Goal: Task Accomplishment & Management: Manage account settings

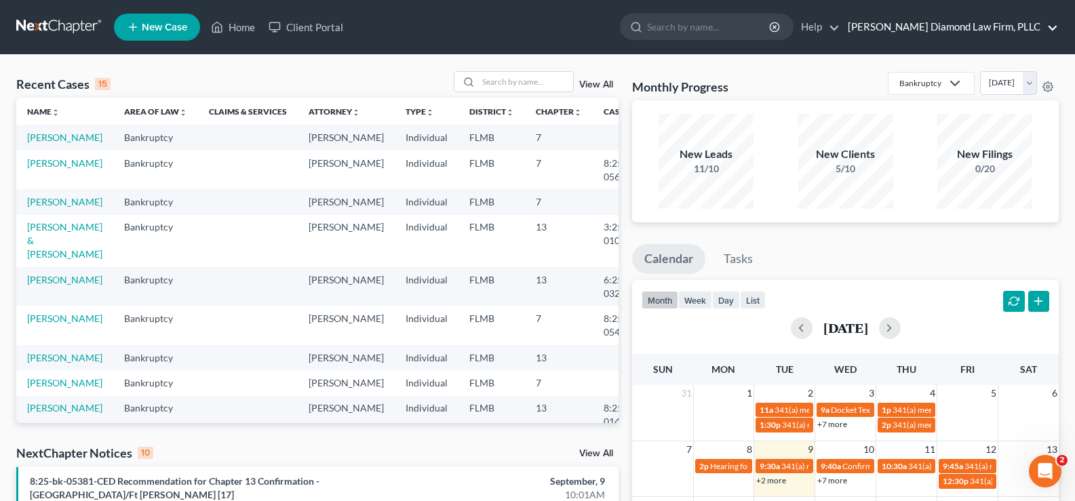
click at [968, 22] on link "[PERSON_NAME] Diamond Law Firm, PLLC" at bounding box center [949, 27] width 217 height 24
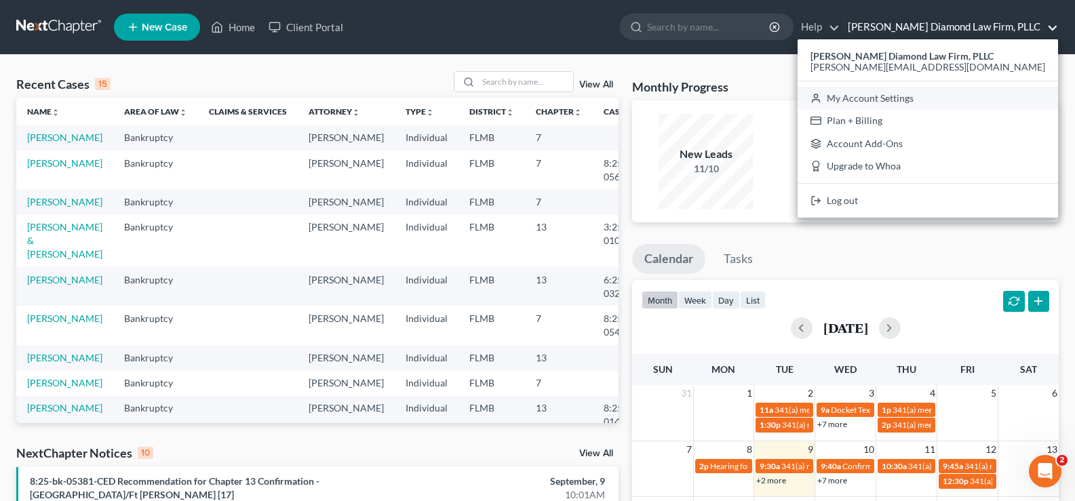
click at [970, 96] on link "My Account Settings" at bounding box center [928, 98] width 260 height 23
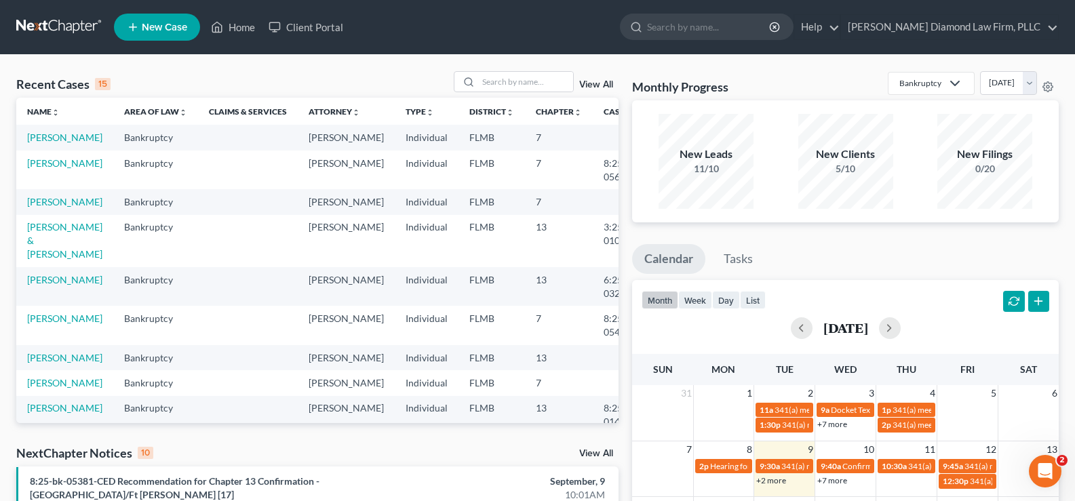
select select "24"
select select "9"
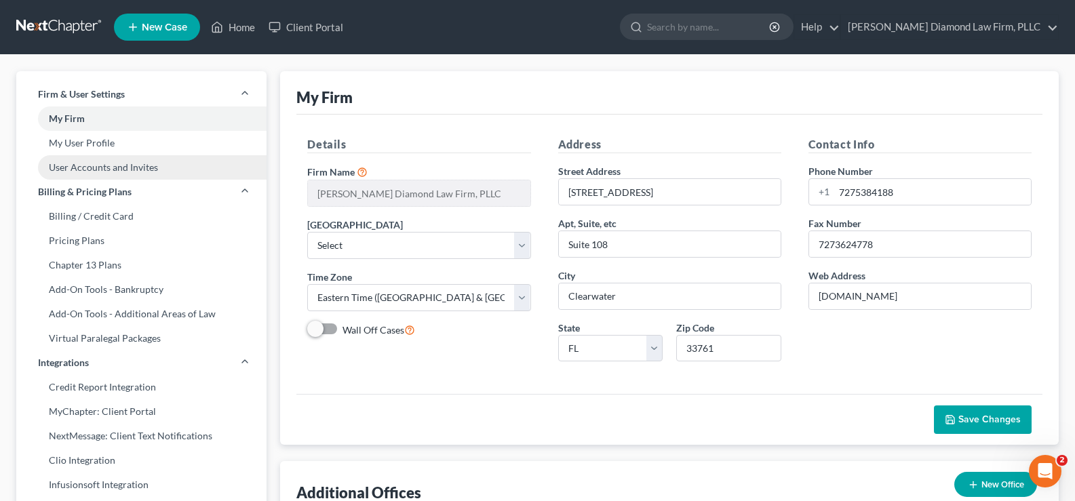
click at [150, 169] on link "User Accounts and Invites" at bounding box center [141, 167] width 250 height 24
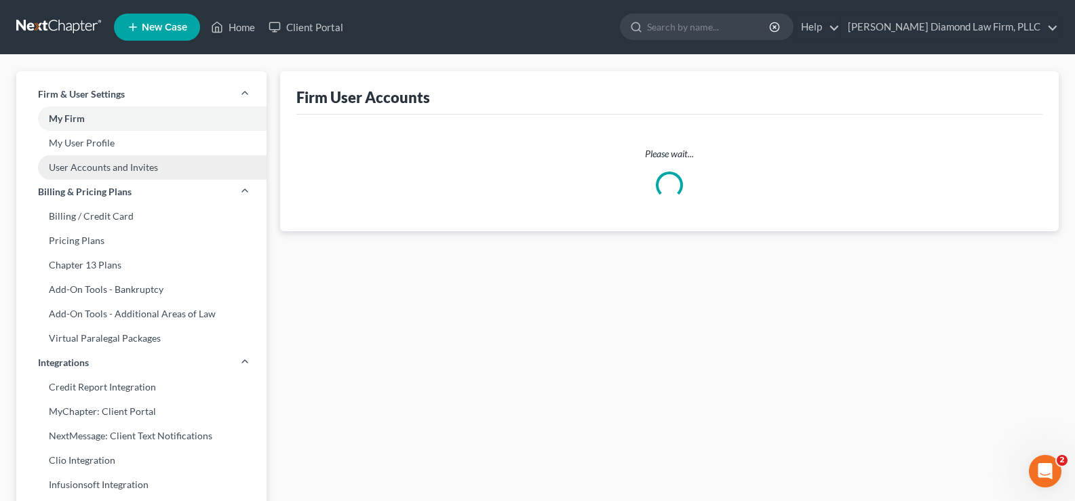
select select "0"
select select "1"
select select "0"
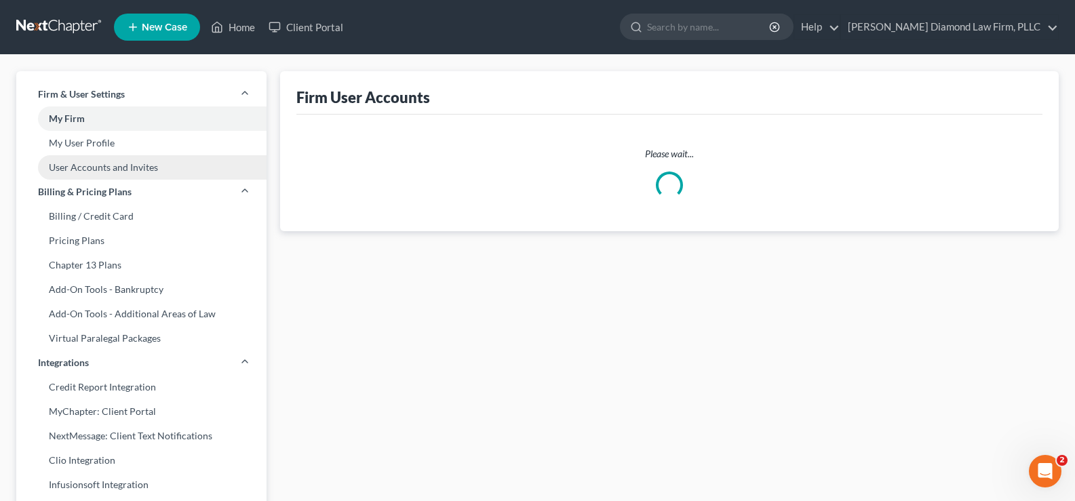
select select "1"
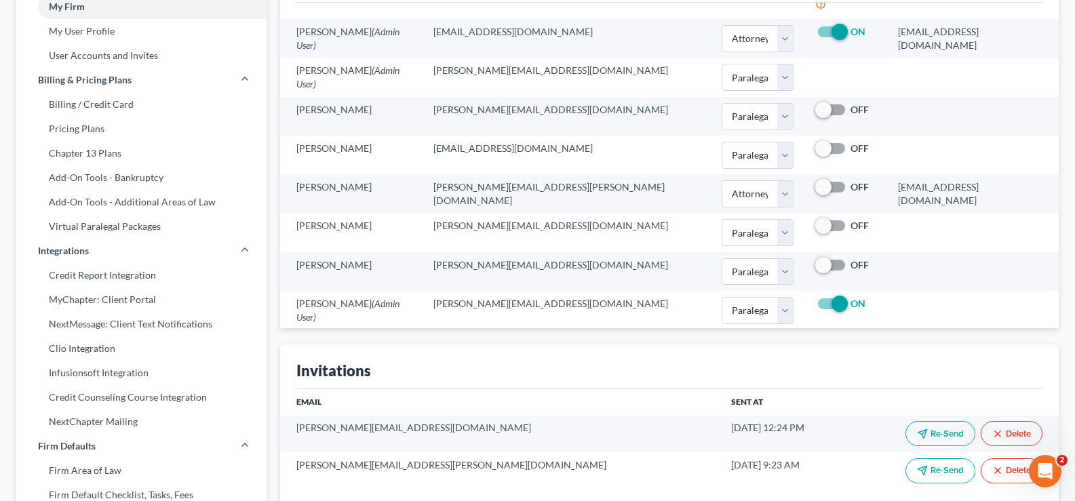
scroll to position [136, 0]
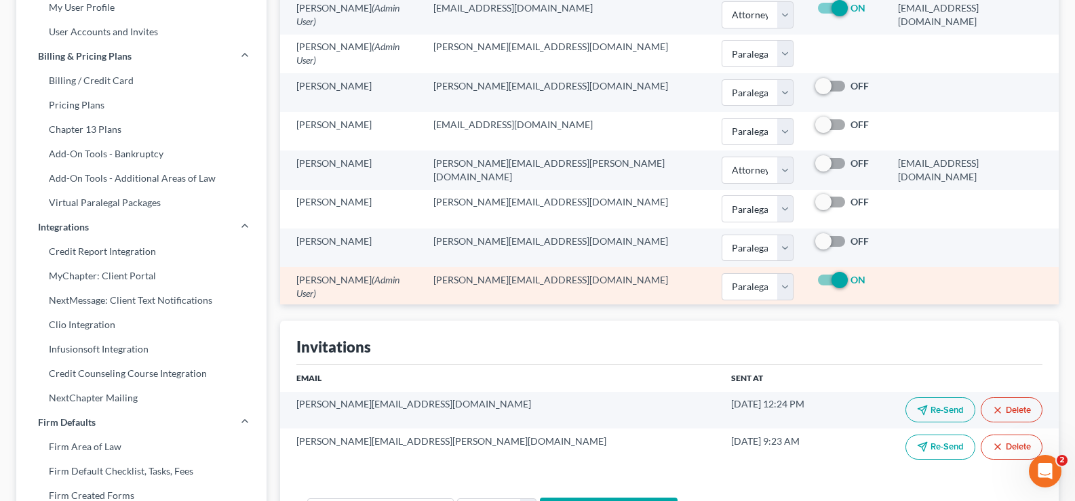
click at [851, 273] on label "ON" at bounding box center [858, 280] width 15 height 14
click at [856, 273] on input "ON" at bounding box center [860, 277] width 9 height 9
checkbox input "false"
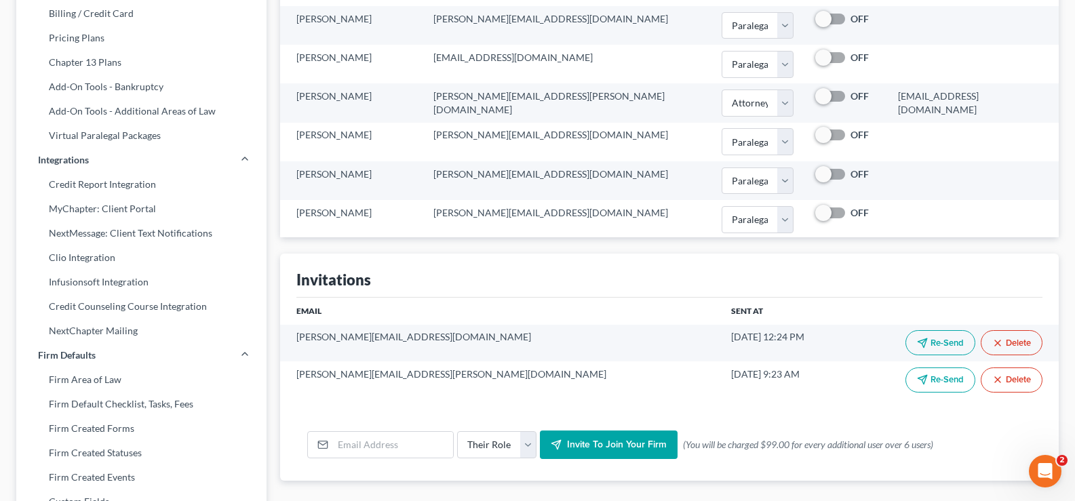
scroll to position [204, 0]
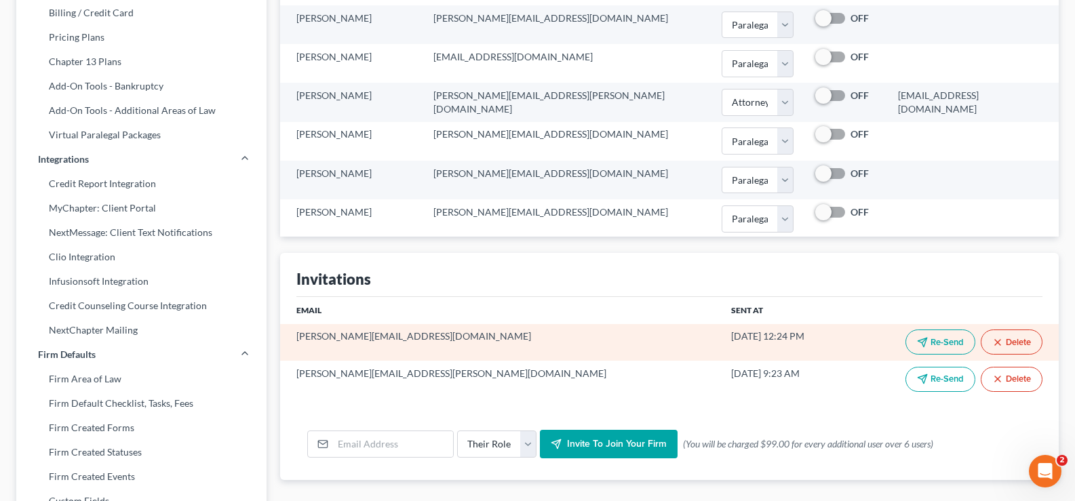
click at [1018, 342] on button "Delete" at bounding box center [1012, 342] width 62 height 25
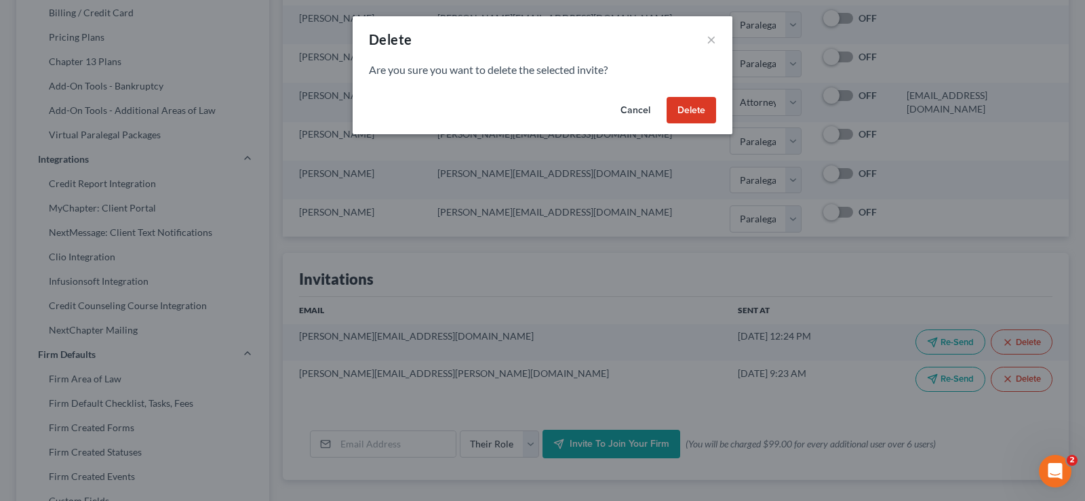
click at [683, 107] on button "Delete" at bounding box center [692, 110] width 50 height 27
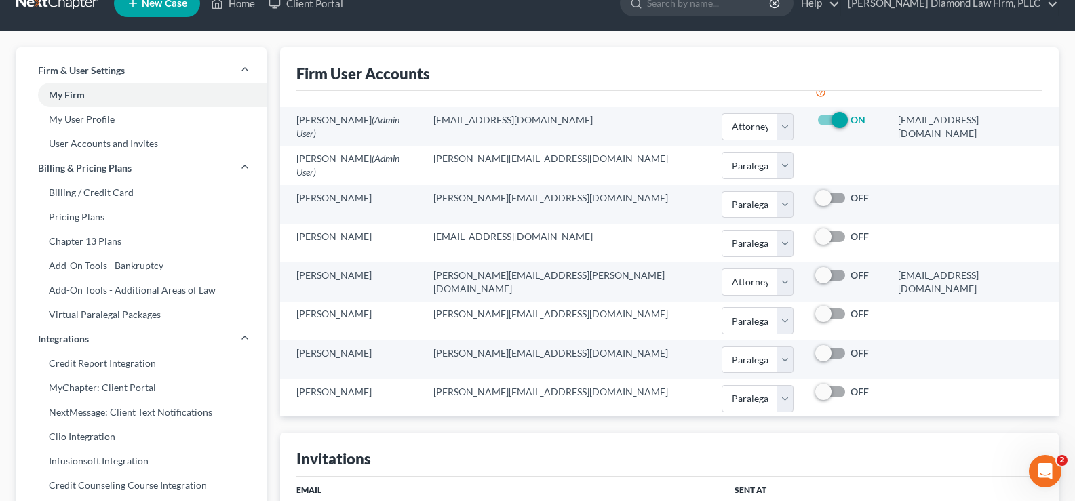
scroll to position [0, 0]
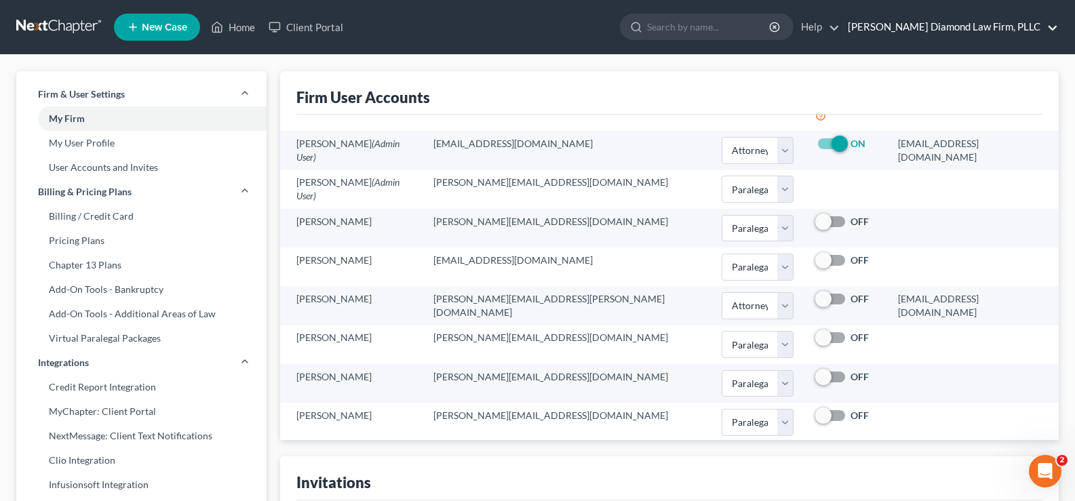
click at [974, 26] on link "[PERSON_NAME] Diamond Law Firm, PLLC" at bounding box center [949, 27] width 217 height 24
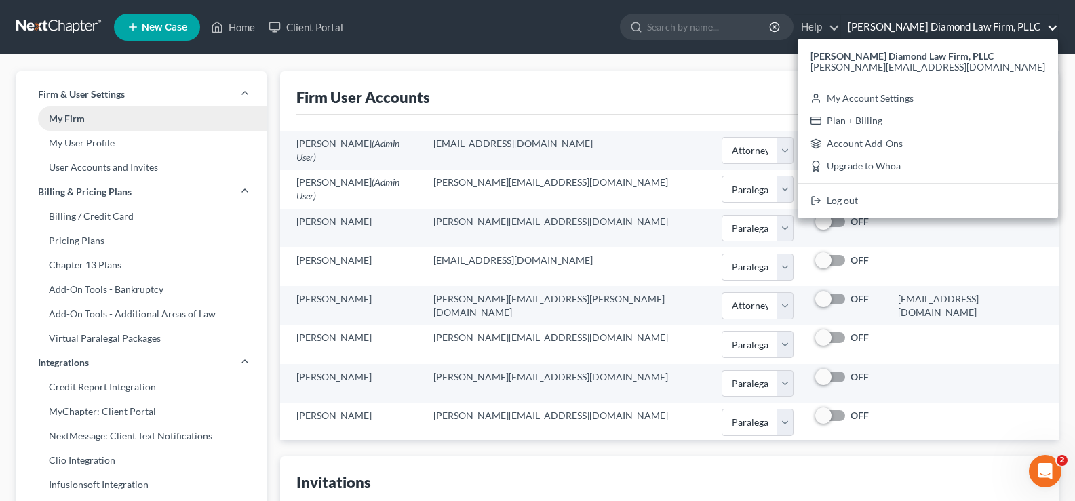
click at [98, 119] on link "My Firm" at bounding box center [141, 119] width 250 height 24
select select "15"
select select "24"
select select "9"
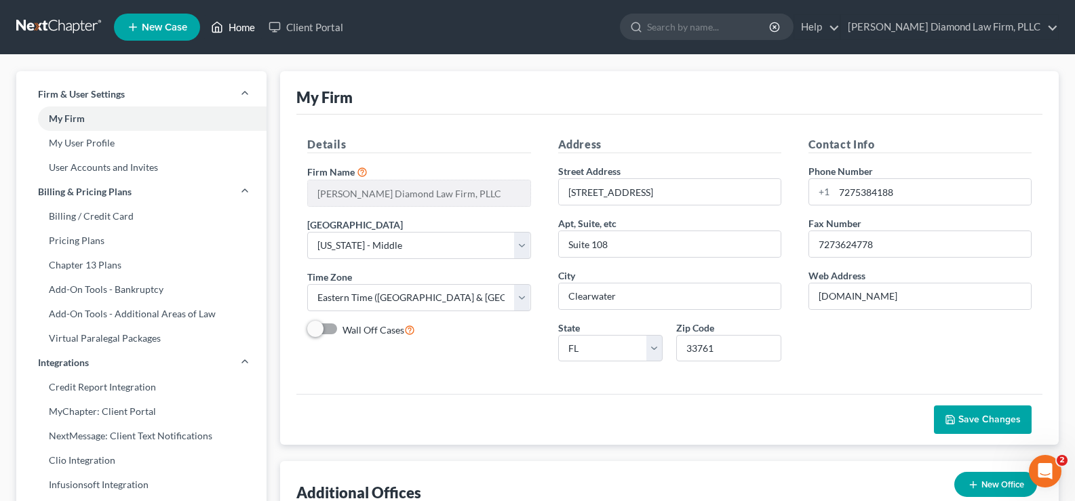
click at [242, 26] on link "Home" at bounding box center [233, 27] width 58 height 24
